Goal: Find specific page/section: Find specific page/section

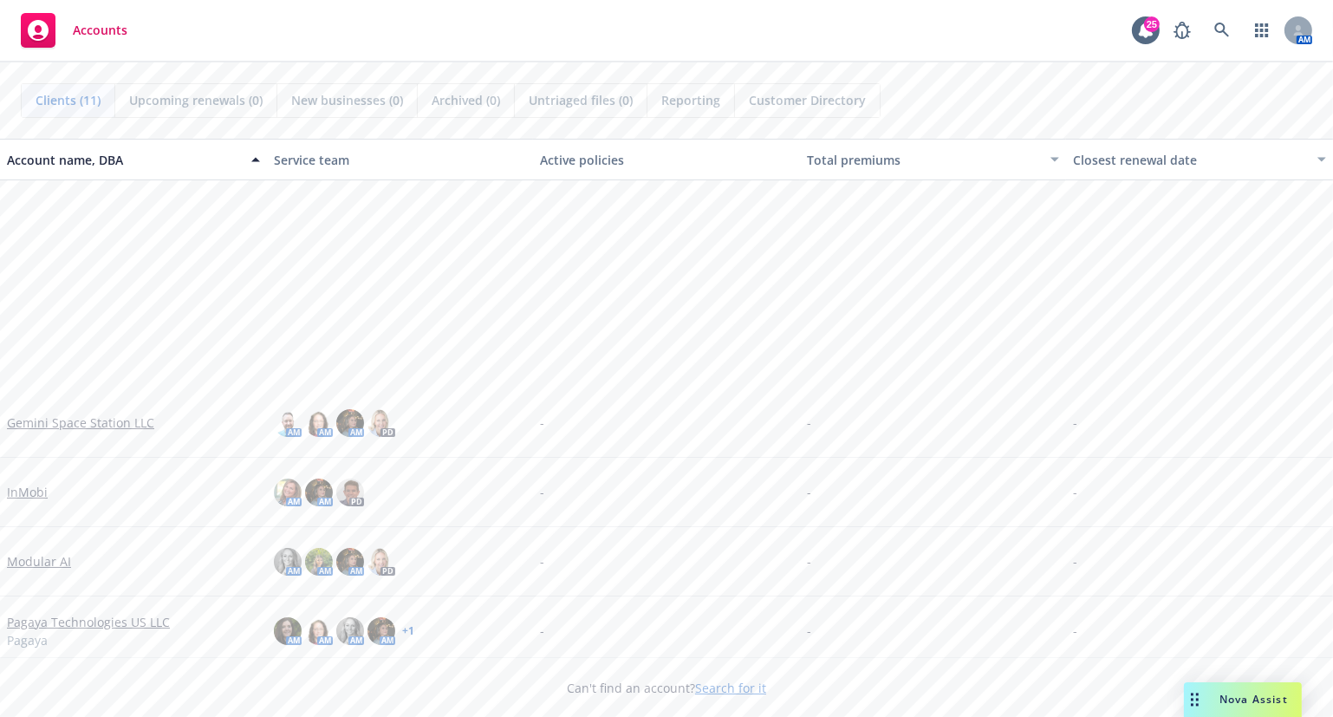
scroll to position [286, 0]
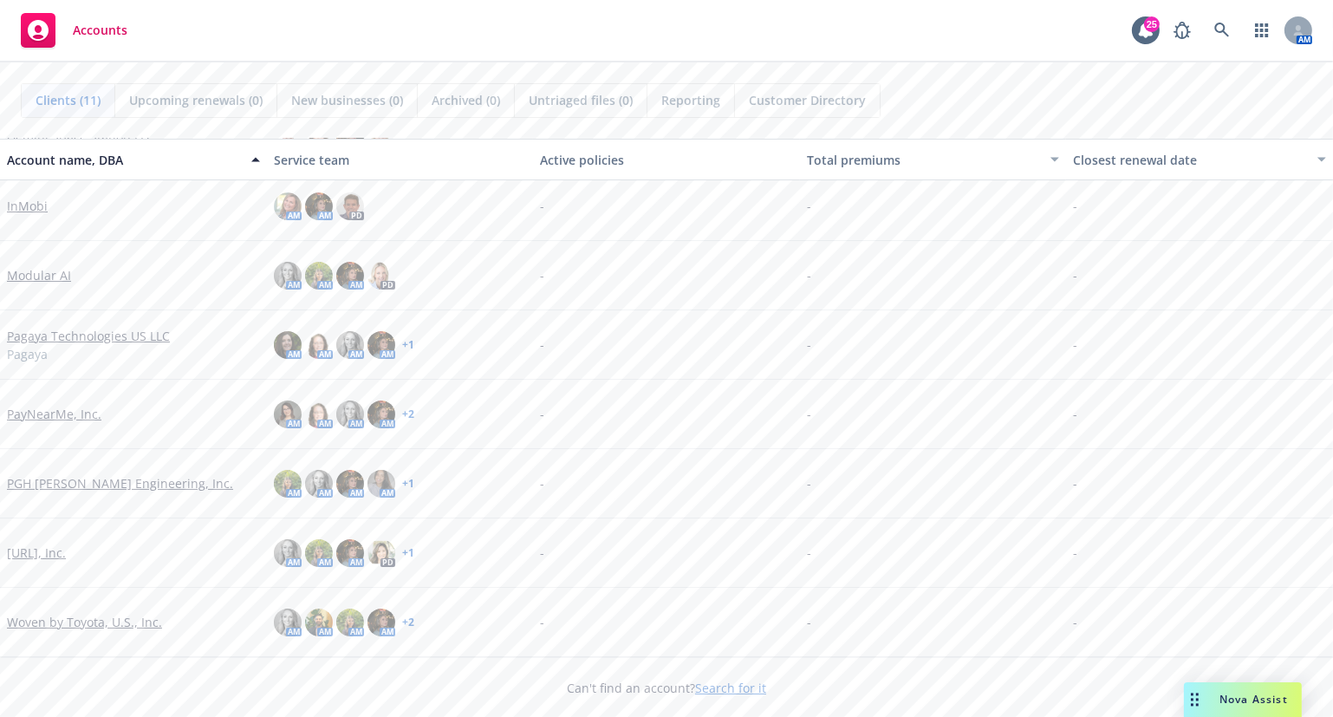
click at [34, 546] on link "[URL], Inc." at bounding box center [36, 552] width 59 height 18
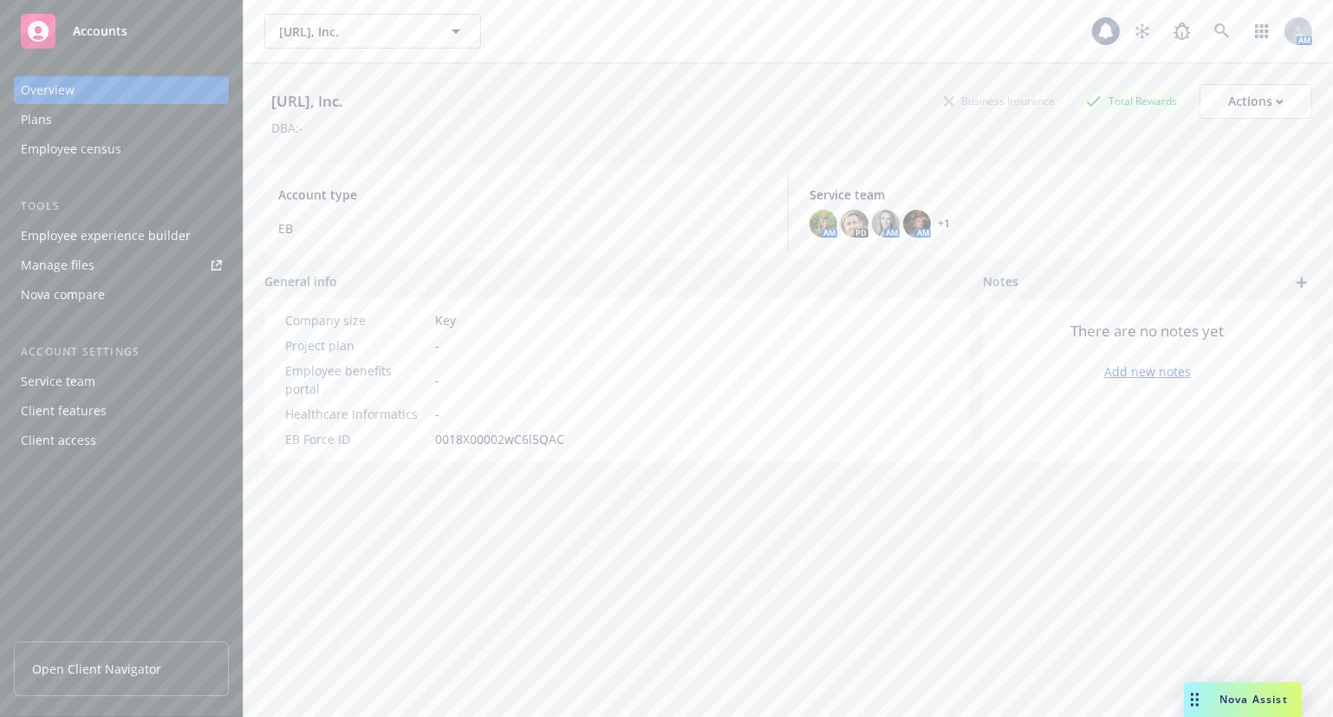
click at [107, 233] on div "Employee experience builder" at bounding box center [106, 236] width 170 height 28
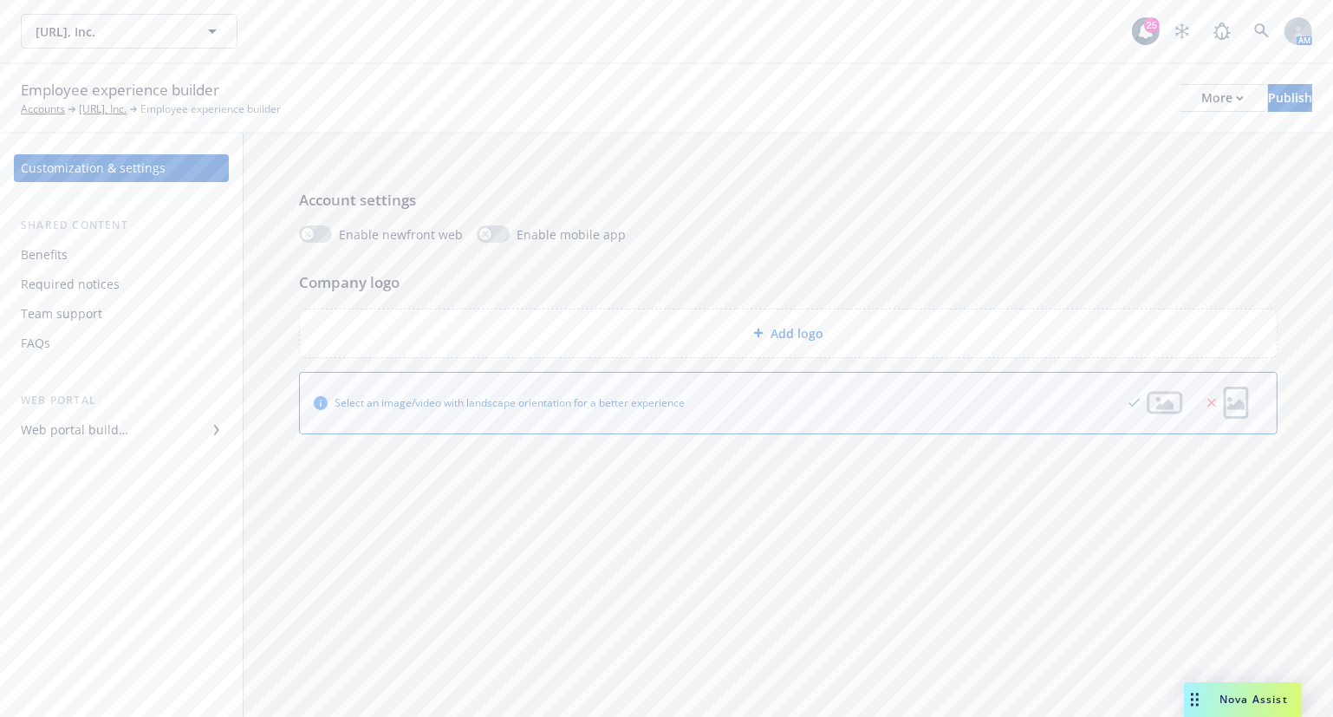
click at [81, 254] on div "Benefits" at bounding box center [121, 255] width 201 height 28
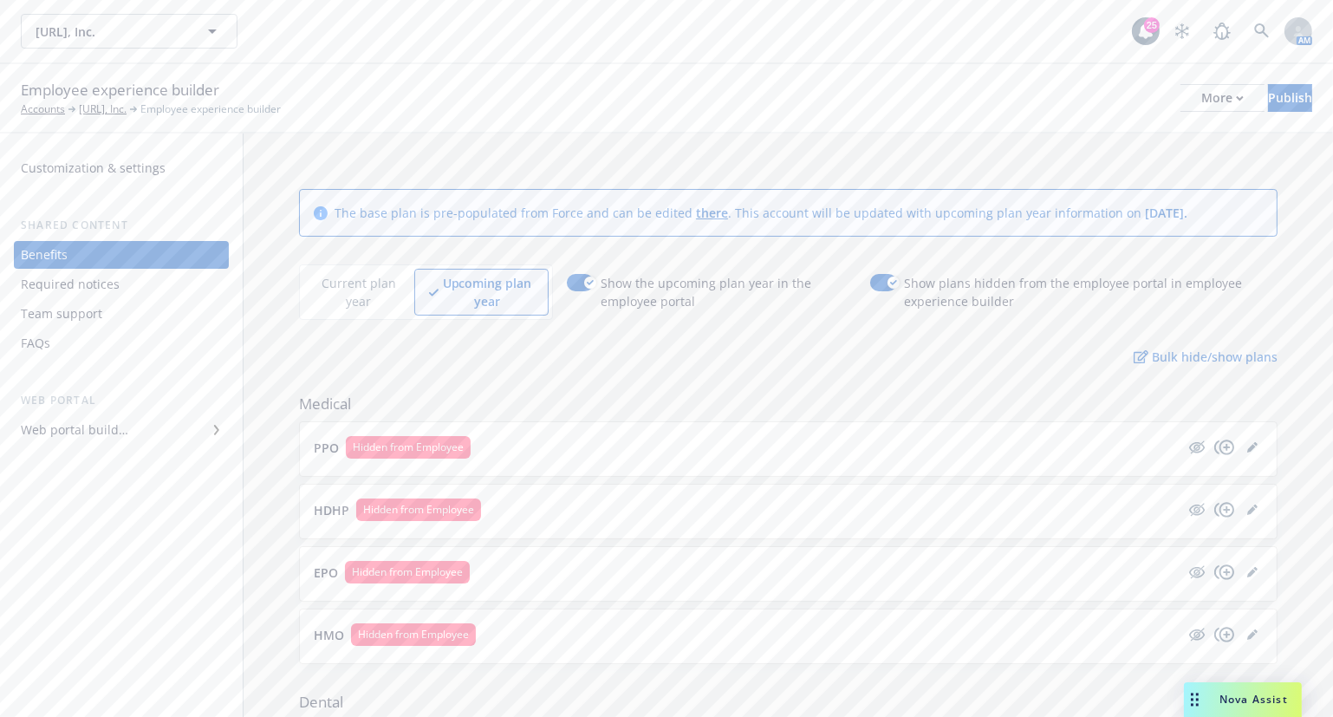
click at [98, 282] on div "Required notices" at bounding box center [70, 284] width 99 height 28
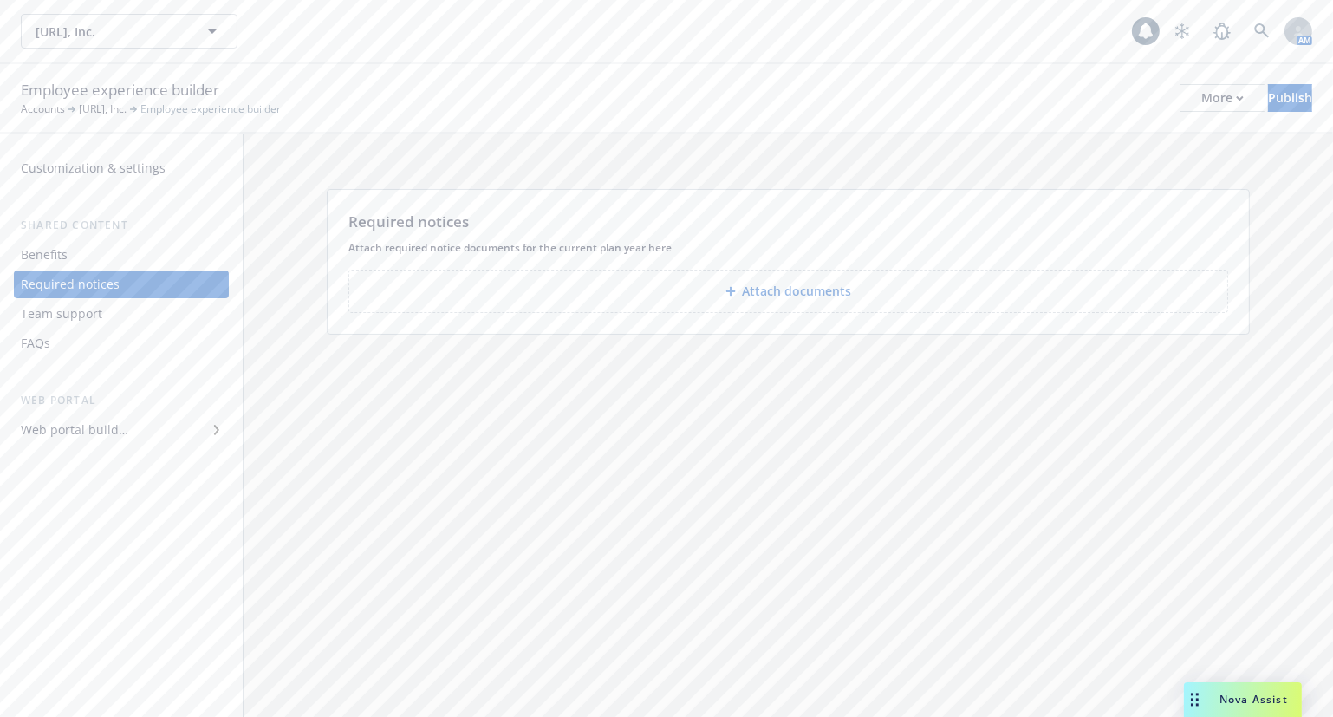
click at [107, 309] on div "Team support" at bounding box center [121, 314] width 201 height 28
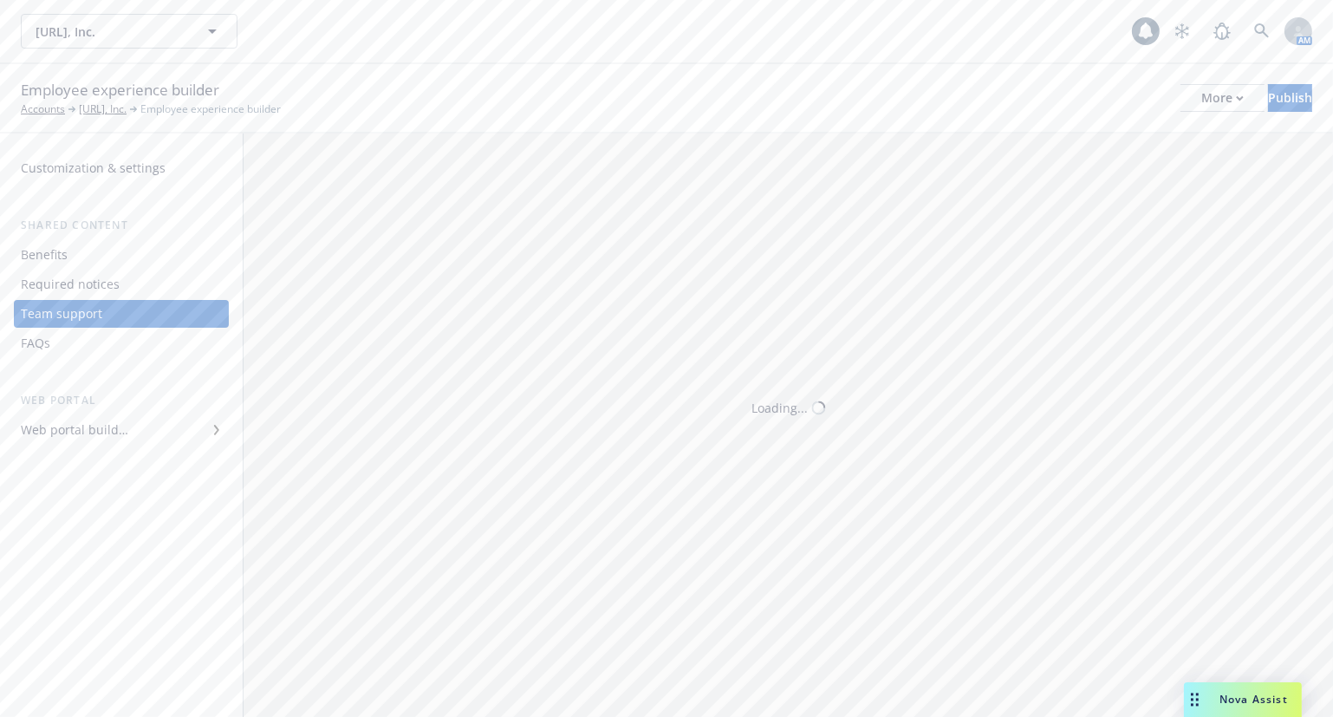
click at [84, 340] on div "FAQs" at bounding box center [121, 343] width 201 height 28
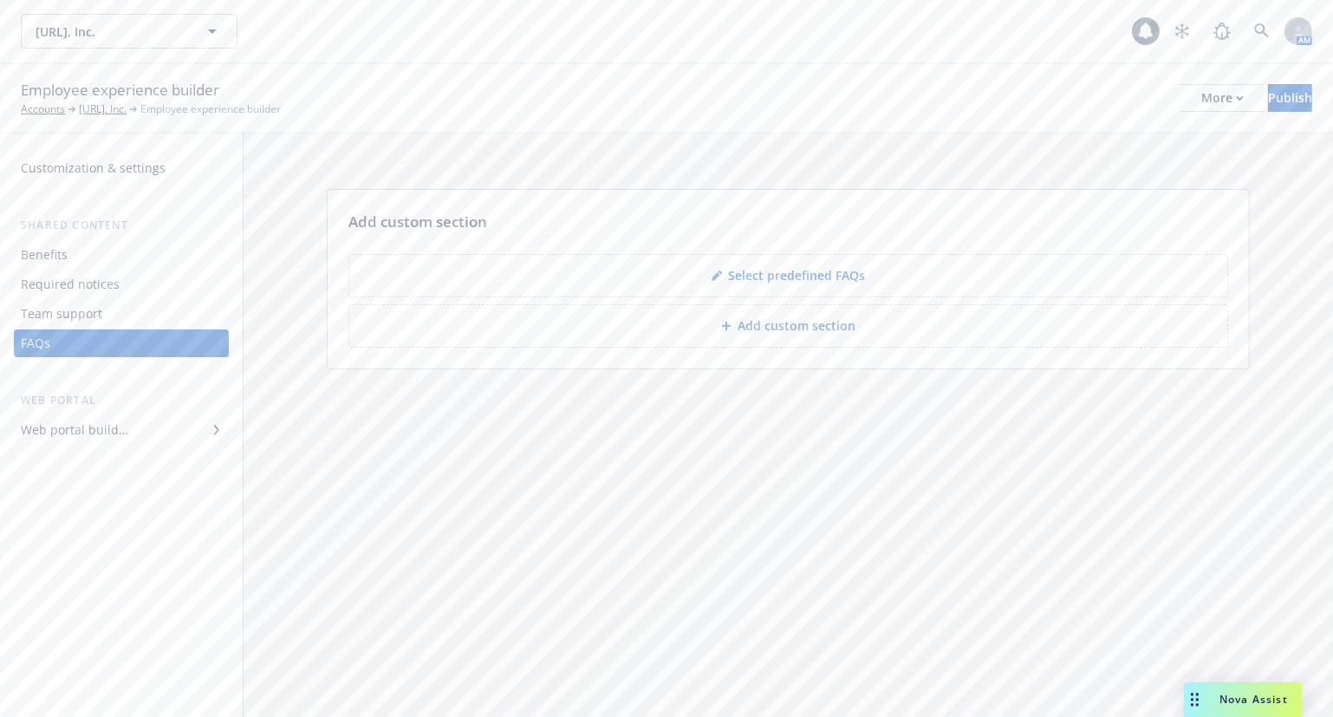
click at [101, 286] on div "Required notices" at bounding box center [70, 284] width 99 height 28
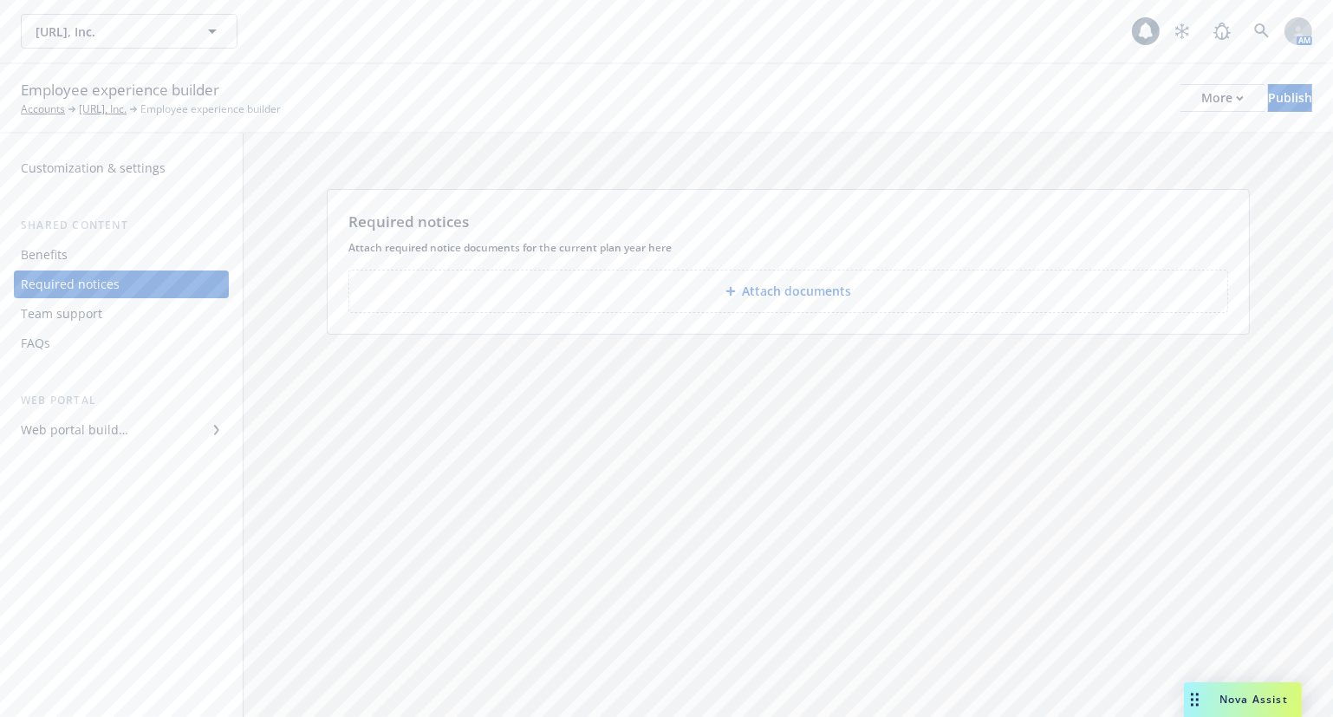
click at [105, 251] on div "Benefits" at bounding box center [121, 255] width 201 height 28
